Goal: Information Seeking & Learning: Learn about a topic

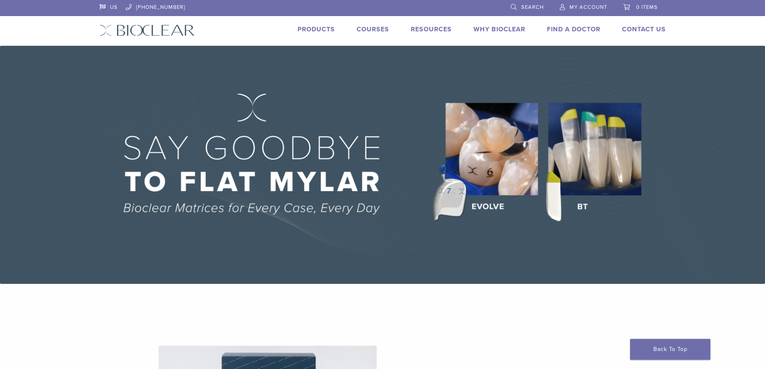
click at [376, 31] on link "Courses" at bounding box center [373, 29] width 33 height 8
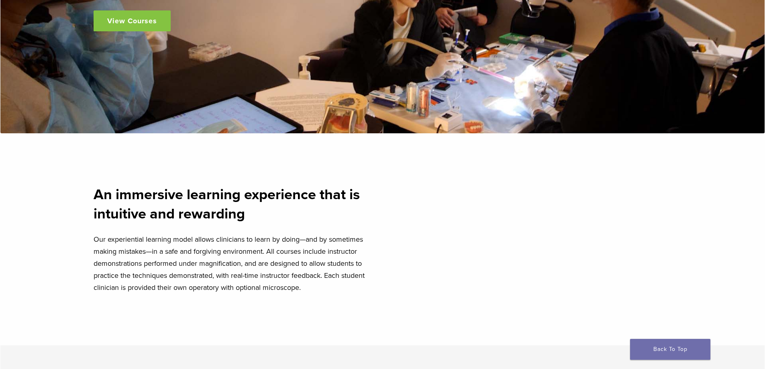
scroll to position [281, 0]
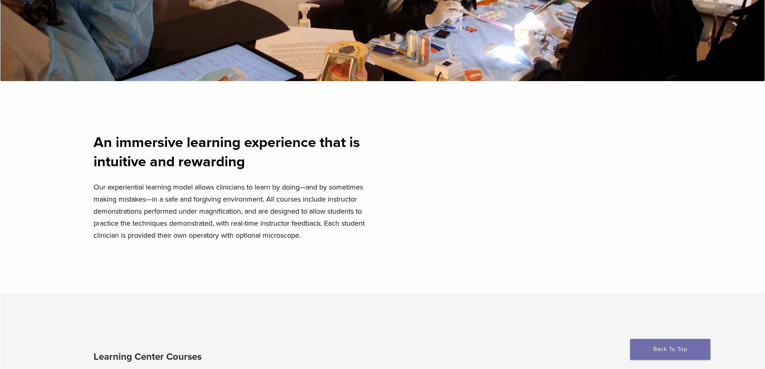
drag, startPoint x: 438, startPoint y: 174, endPoint x: 438, endPoint y: 208, distance: 33.8
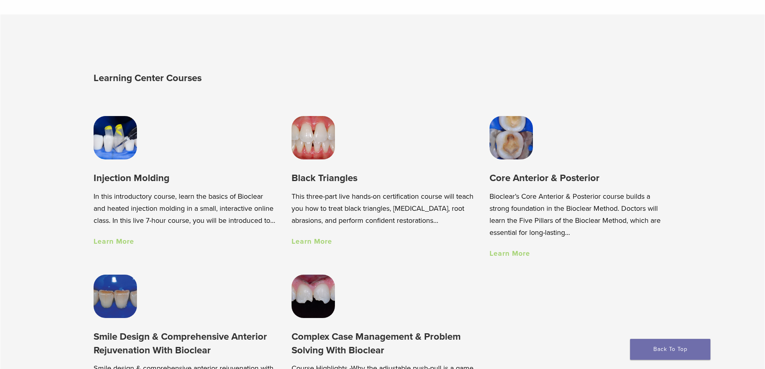
scroll to position [563, 0]
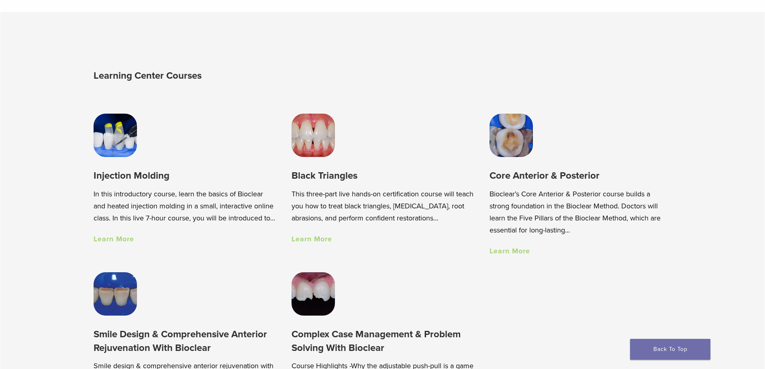
click at [118, 152] on img at bounding box center [115, 135] width 43 height 43
click at [313, 144] on img at bounding box center [313, 135] width 43 height 43
click at [523, 160] on div "Core Anterior & Posterior Bioclear’s Core Anterior & Posterior course builds a …" at bounding box center [581, 185] width 182 height 143
click at [520, 148] on img at bounding box center [511, 135] width 43 height 43
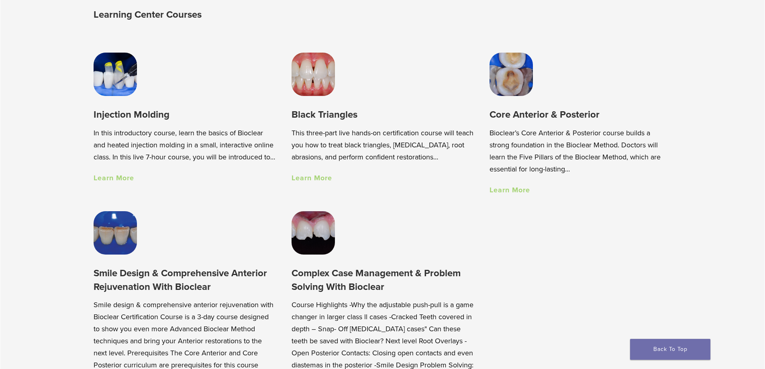
drag, startPoint x: 725, startPoint y: 143, endPoint x: 724, endPoint y: 156, distance: 12.6
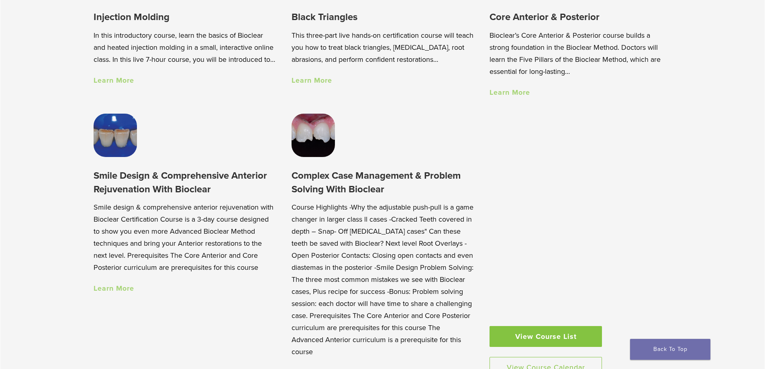
scroll to position [745, 0]
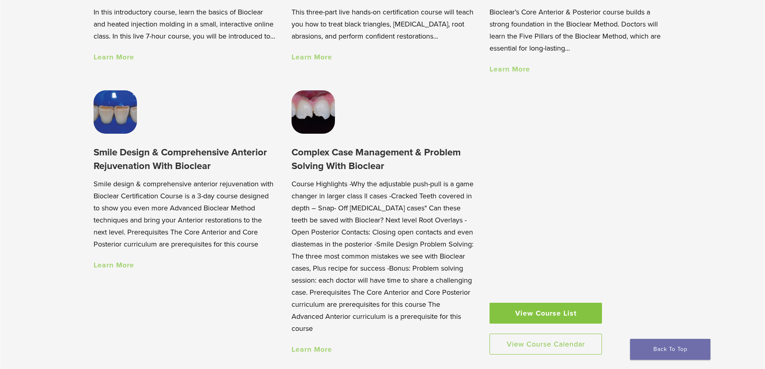
click at [301, 121] on img at bounding box center [313, 111] width 43 height 43
click at [124, 131] on img at bounding box center [115, 111] width 43 height 43
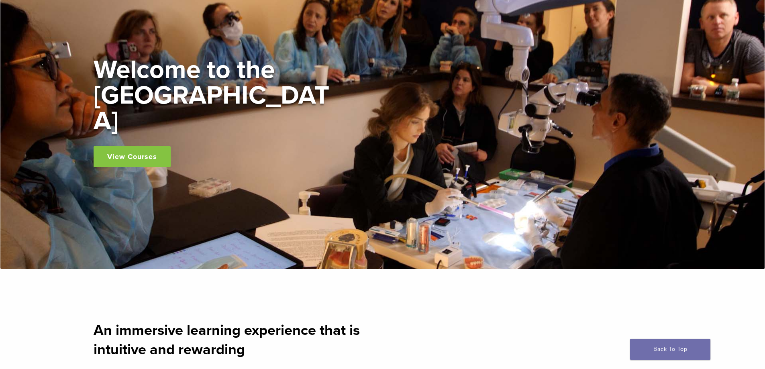
scroll to position [0, 0]
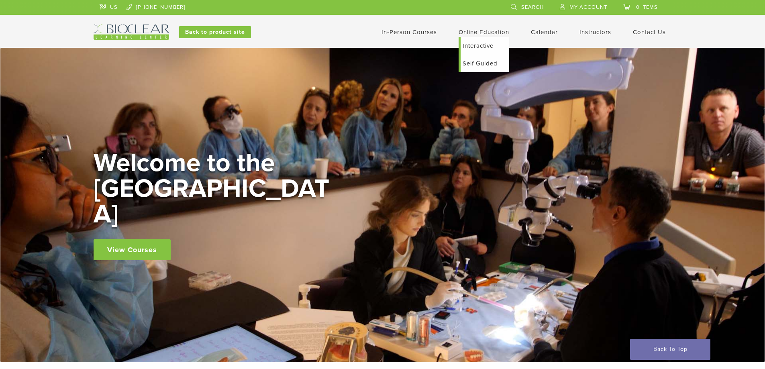
click at [483, 65] on link "Self Guided" at bounding box center [485, 64] width 49 height 18
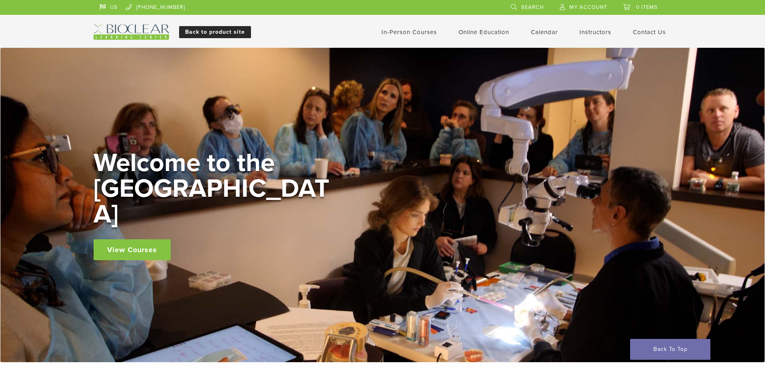
click at [220, 33] on link "Back to product site" at bounding box center [215, 32] width 72 height 12
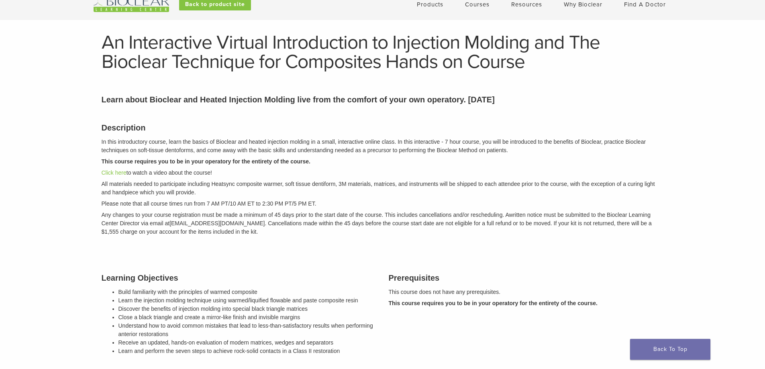
drag, startPoint x: 666, startPoint y: 139, endPoint x: 669, endPoint y: 158, distance: 18.7
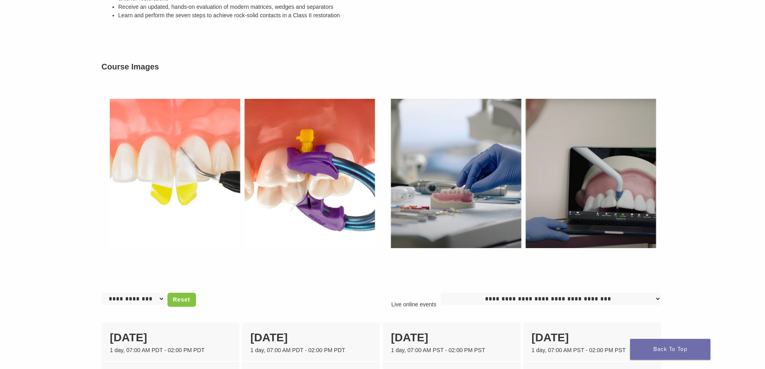
scroll to position [315, 0]
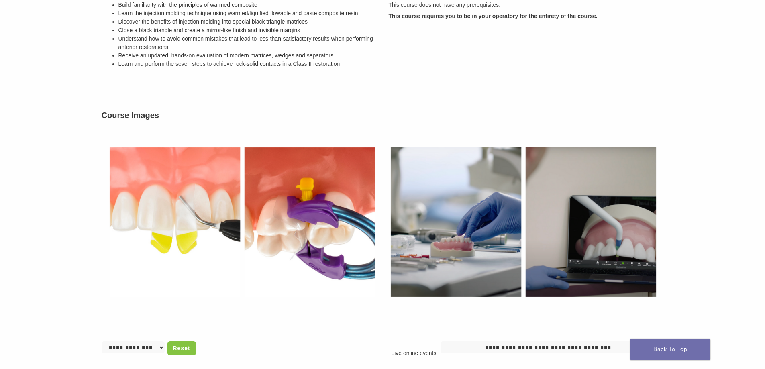
click at [202, 212] on img at bounding box center [242, 222] width 281 height 194
drag, startPoint x: 258, startPoint y: 215, endPoint x: 280, endPoint y: 214, distance: 22.1
click at [259, 216] on img at bounding box center [242, 222] width 281 height 194
click at [446, 219] on img at bounding box center [523, 222] width 281 height 194
click at [583, 217] on img at bounding box center [523, 222] width 281 height 194
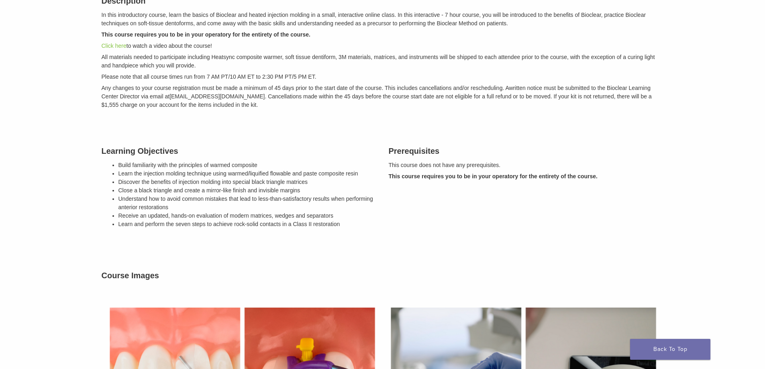
scroll to position [93, 0]
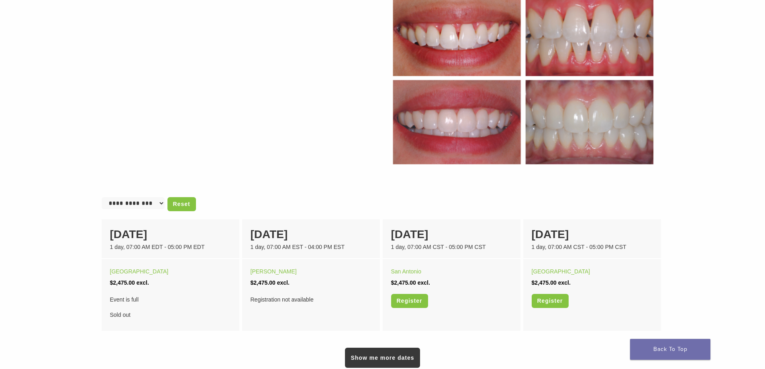
scroll to position [357, 0]
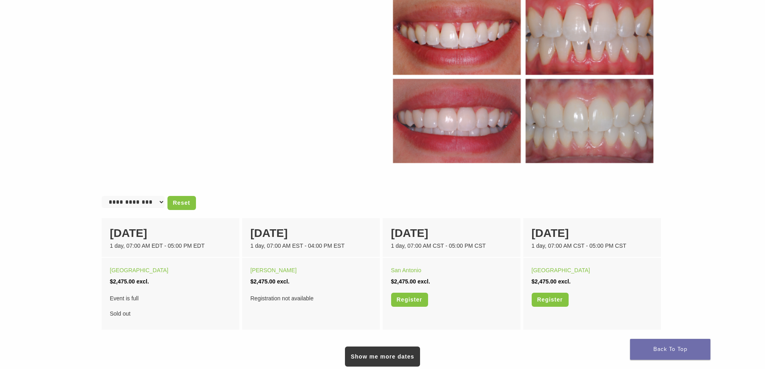
click at [457, 101] on img at bounding box center [523, 77] width 281 height 194
click at [435, 59] on img at bounding box center [523, 77] width 281 height 194
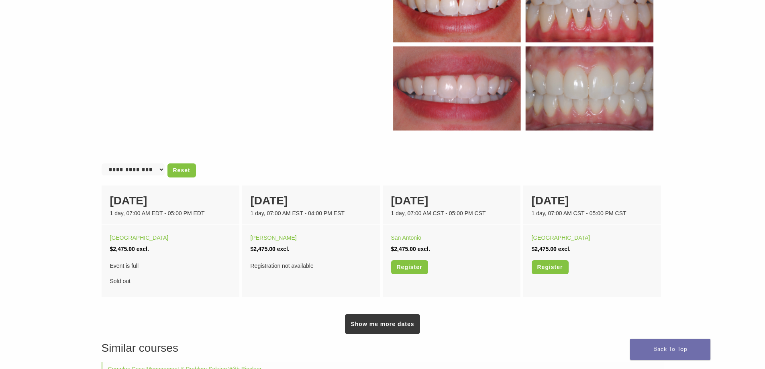
drag, startPoint x: 681, startPoint y: 131, endPoint x: 684, endPoint y: 141, distance: 10.4
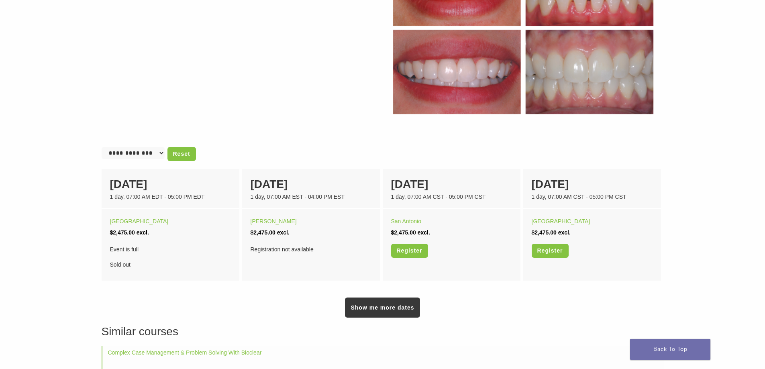
drag, startPoint x: 685, startPoint y: 140, endPoint x: 687, endPoint y: 156, distance: 15.8
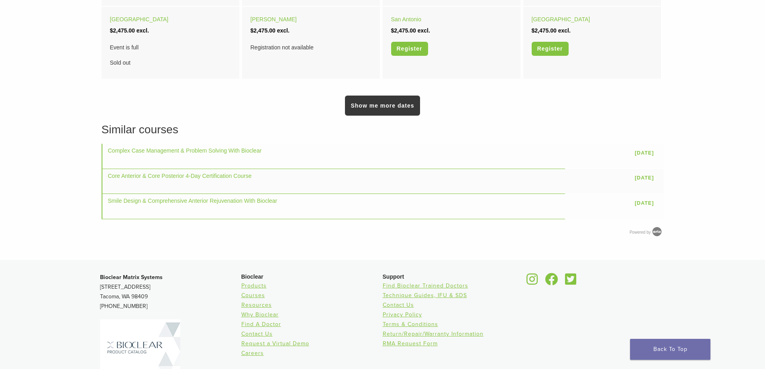
scroll to position [608, 0]
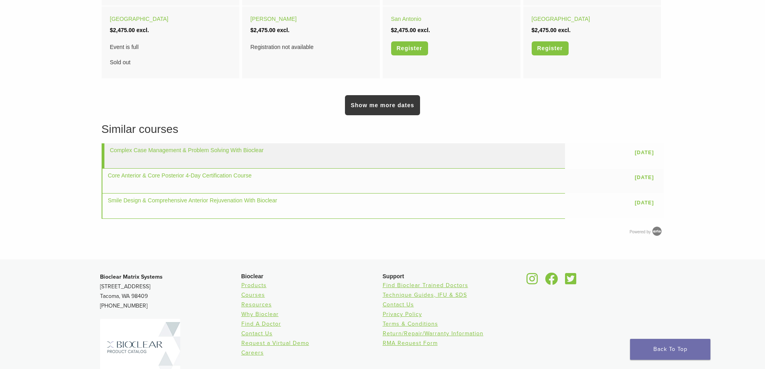
click at [281, 154] on td "Complex Case Management & Problem Solving With Bioclear" at bounding box center [334, 155] width 464 height 25
click at [189, 151] on link "Complex Case Management & Problem Solving With Bioclear" at bounding box center [187, 150] width 154 height 6
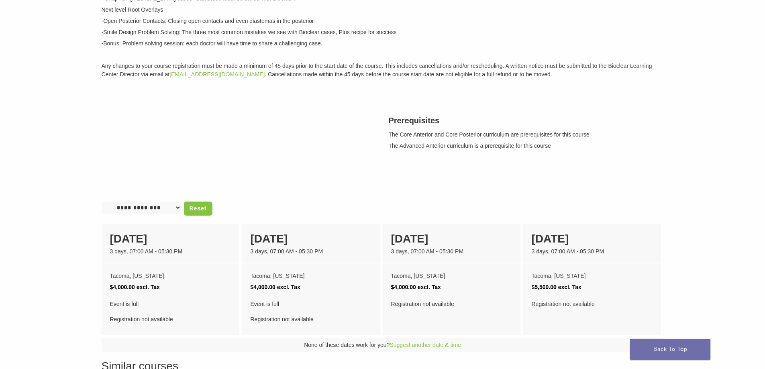
drag, startPoint x: 260, startPoint y: 162, endPoint x: 265, endPoint y: 181, distance: 19.5
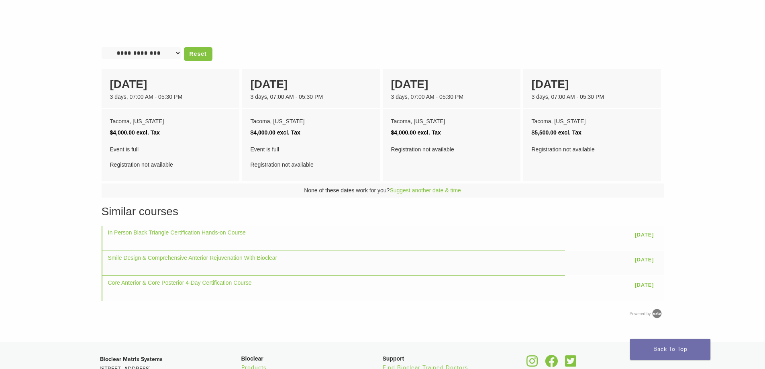
scroll to position [395, 0]
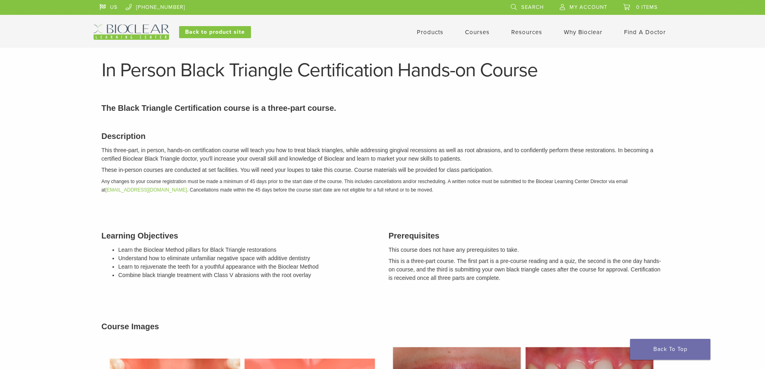
scroll to position [608, 0]
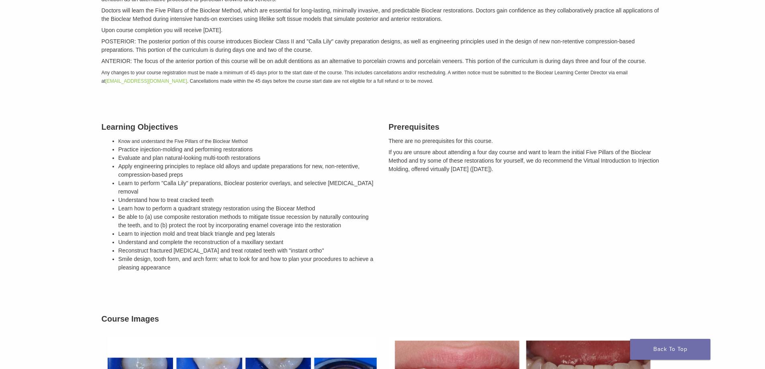
drag, startPoint x: 703, startPoint y: 125, endPoint x: 716, endPoint y: 177, distance: 53.3
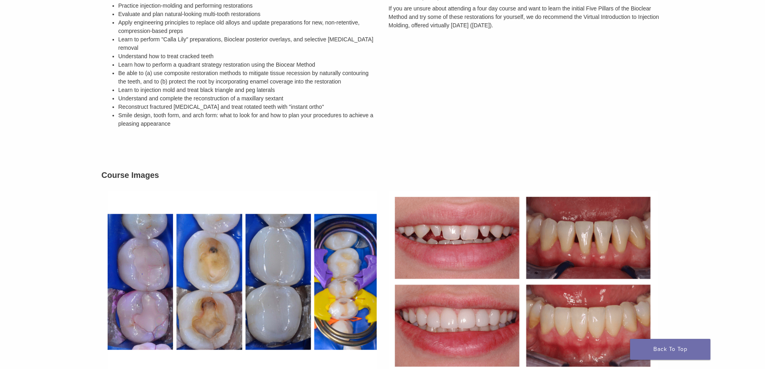
scroll to position [333, 0]
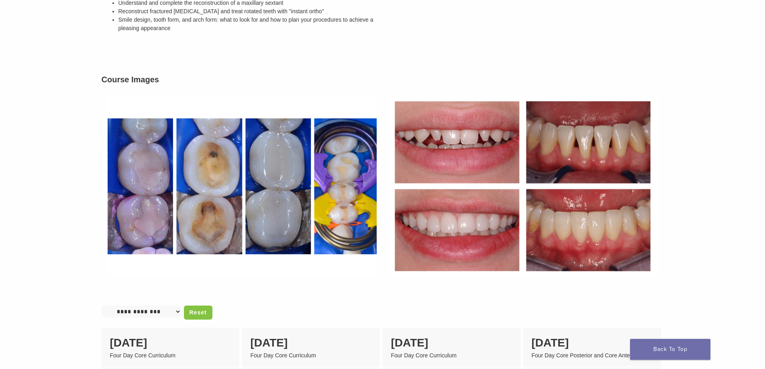
drag, startPoint x: 711, startPoint y: 170, endPoint x: 712, endPoint y: 183, distance: 13.8
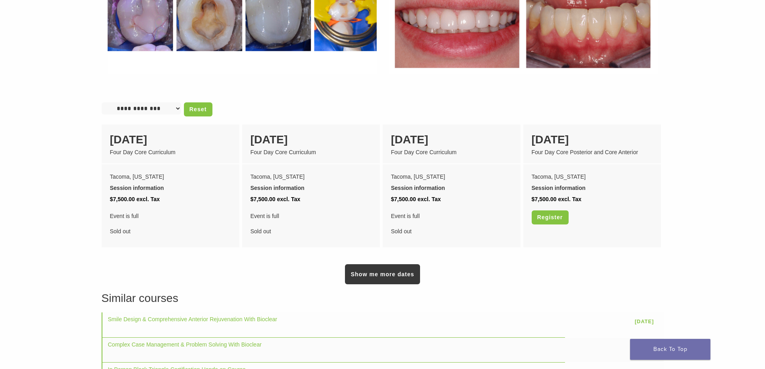
scroll to position [640, 0]
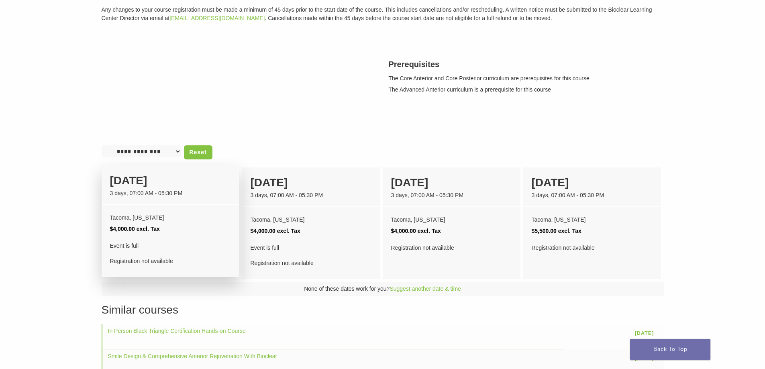
scroll to position [482, 0]
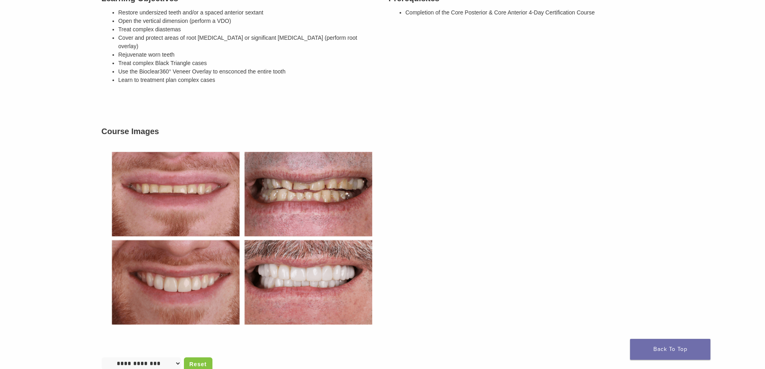
drag, startPoint x: 703, startPoint y: 104, endPoint x: 709, endPoint y: 127, distance: 23.0
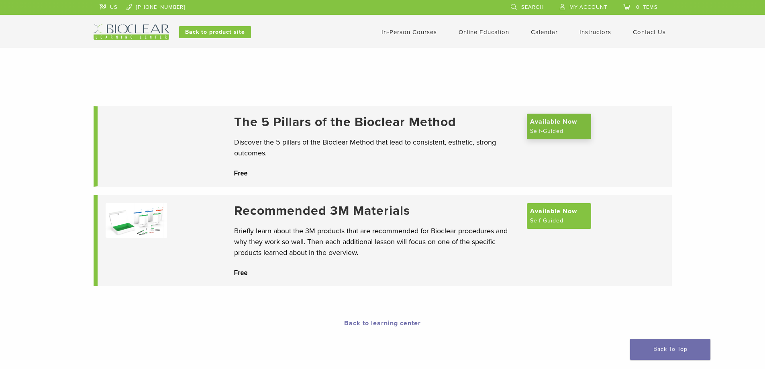
click at [557, 125] on span "Available Now" at bounding box center [553, 122] width 47 height 10
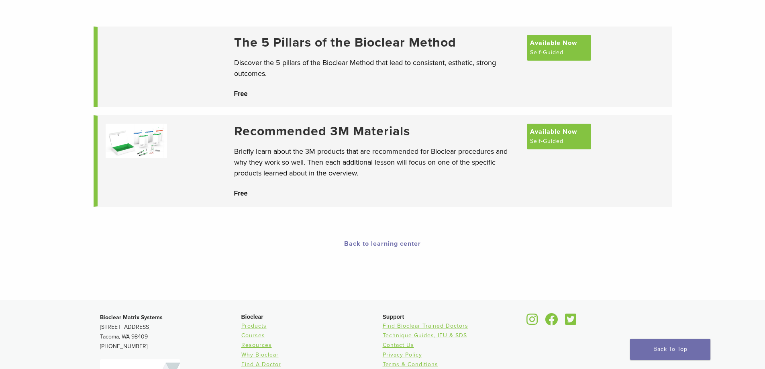
scroll to position [80, 0]
click at [544, 135] on span "Available Now" at bounding box center [553, 130] width 47 height 10
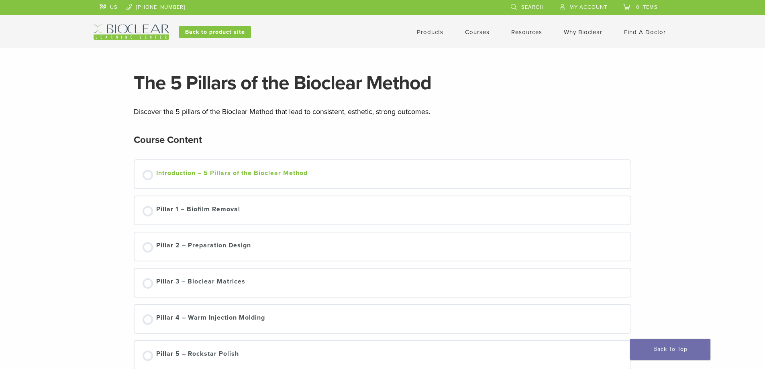
click at [180, 168] on div "Introduction – 5 Pillars of the Bioclear Method" at bounding box center [231, 174] width 151 height 12
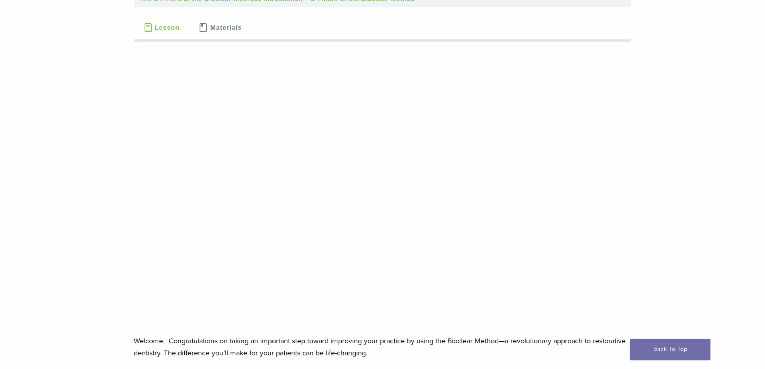
scroll to position [84, 0]
drag, startPoint x: 692, startPoint y: 213, endPoint x: 692, endPoint y: 222, distance: 9.6
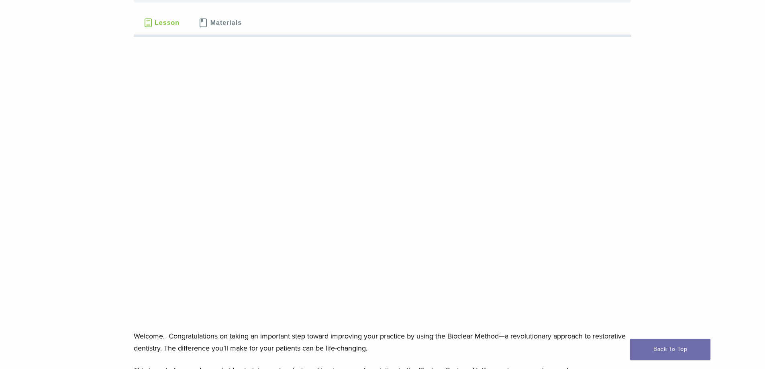
scroll to position [88, 0]
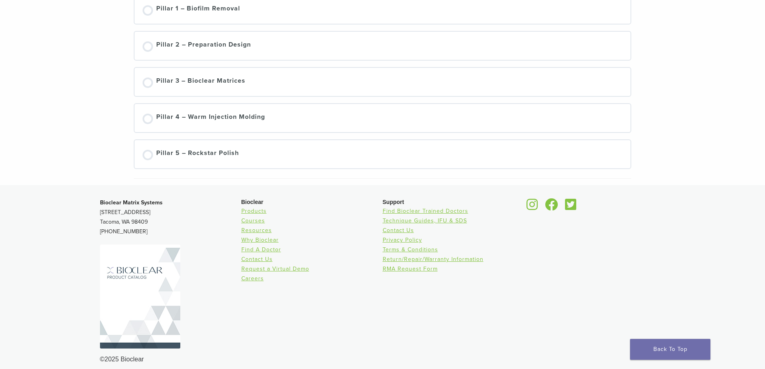
scroll to position [161, 0]
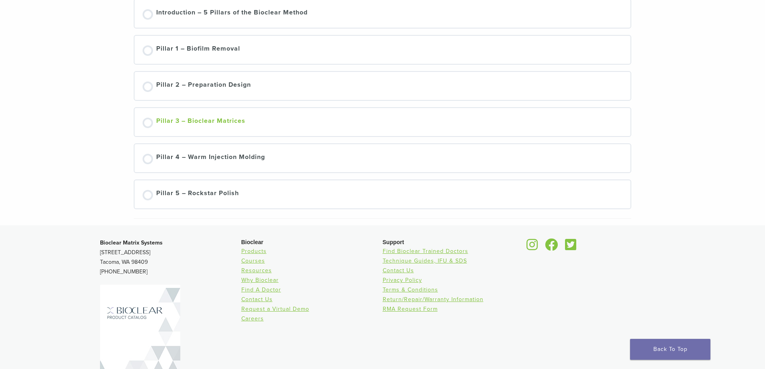
click at [204, 121] on div "Pillar 3 – Bioclear Matrices" at bounding box center [200, 122] width 89 height 12
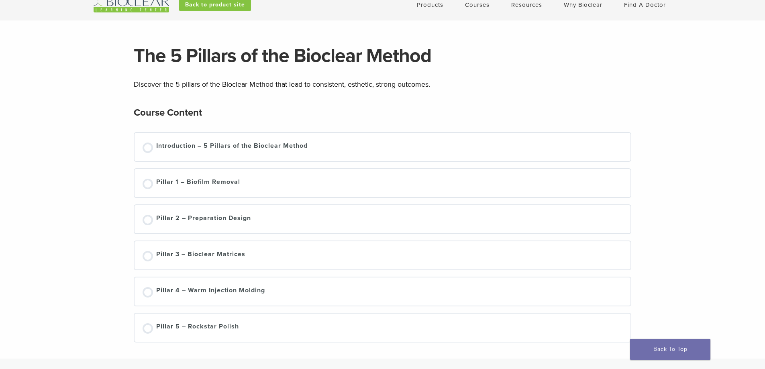
scroll to position [0, 0]
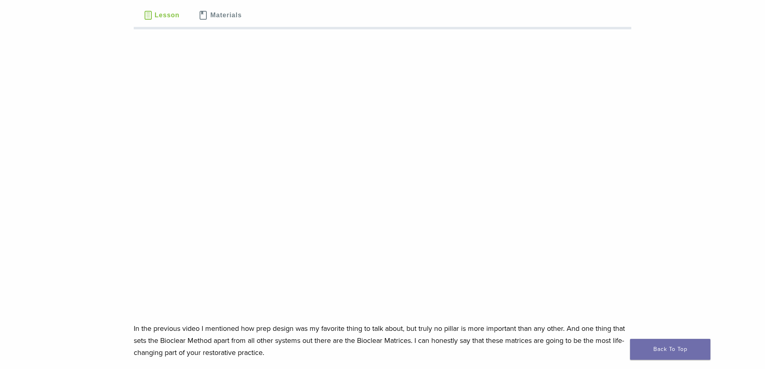
scroll to position [80, 0]
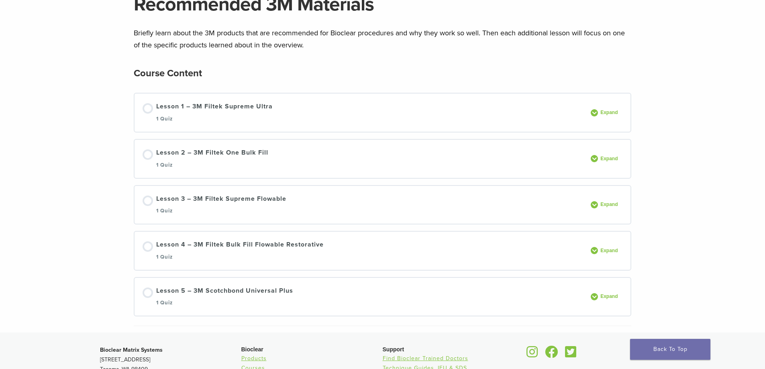
scroll to position [82, 0]
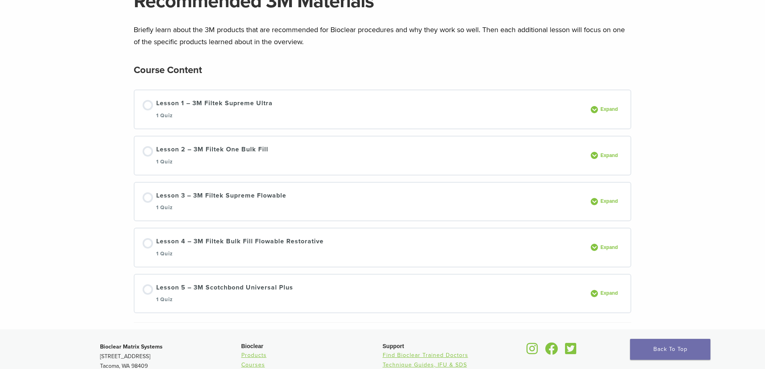
drag, startPoint x: 694, startPoint y: 137, endPoint x: 696, endPoint y: 146, distance: 9.9
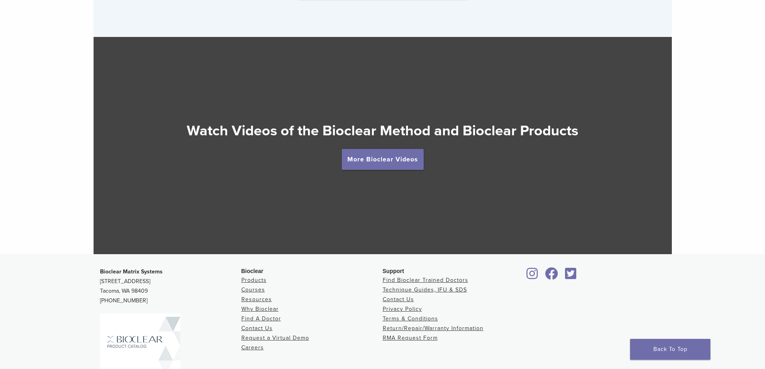
scroll to position [1437, 0]
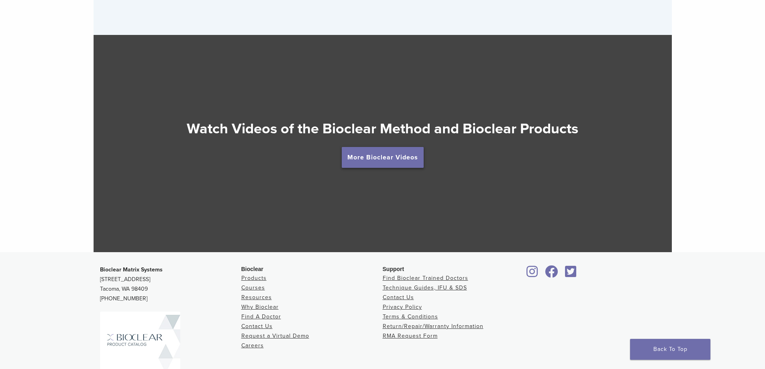
click at [386, 162] on link "More Bioclear Videos" at bounding box center [383, 157] width 82 height 21
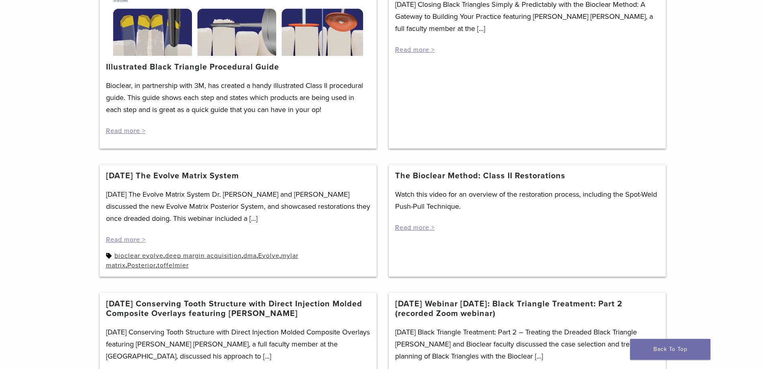
scroll to position [201, 0]
click at [129, 239] on link "Read more >" at bounding box center [126, 239] width 40 height 8
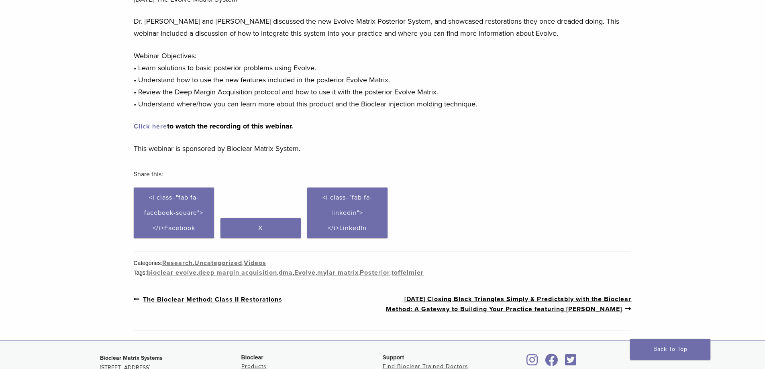
scroll to position [80, 0]
click at [166, 194] on span "<i class="fab fa-facebook-square"></i>Facebook" at bounding box center [173, 212] width 59 height 39
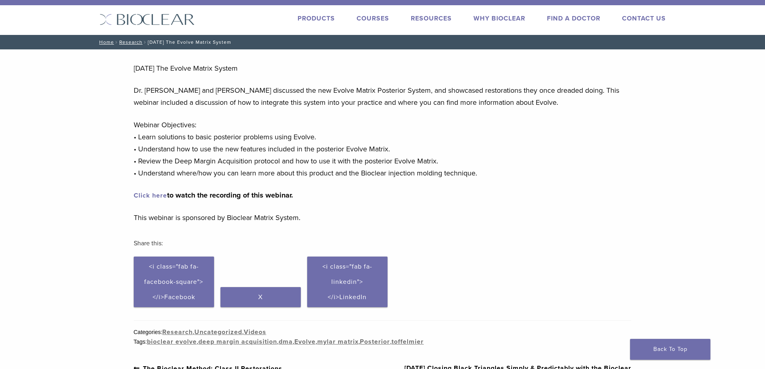
scroll to position [24, 0]
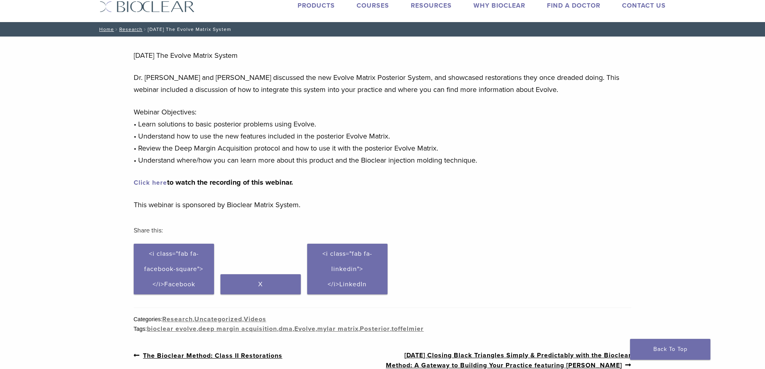
drag, startPoint x: 190, startPoint y: 132, endPoint x: 191, endPoint y: 143, distance: 11.3
click at [151, 184] on link "Click here" at bounding box center [150, 183] width 33 height 8
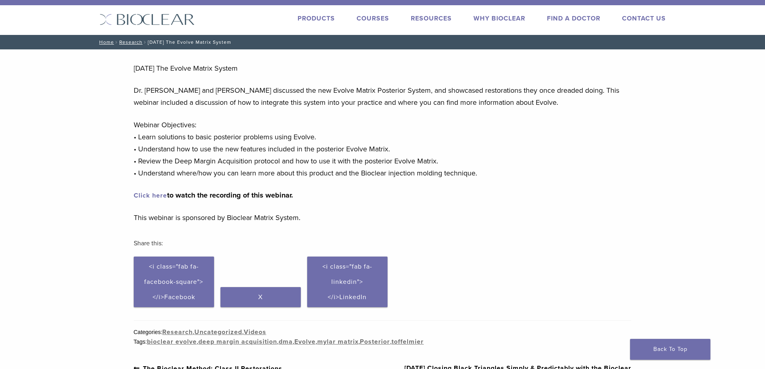
scroll to position [0, 0]
